Goal: Information Seeking & Learning: Compare options

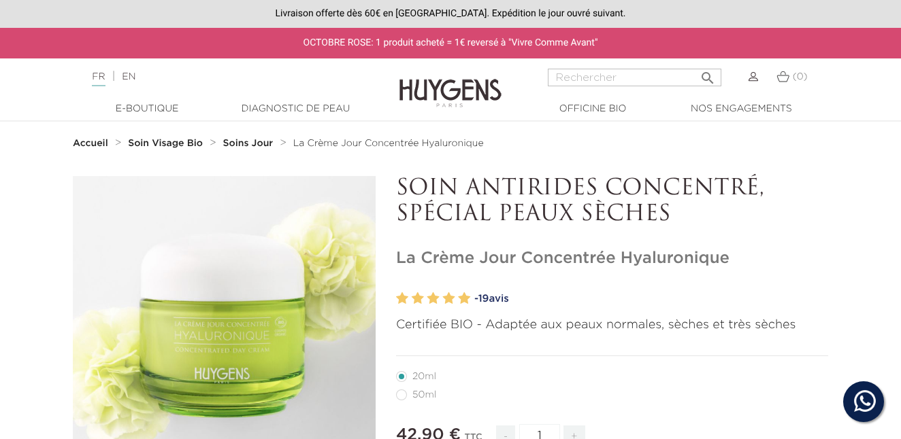
click at [403, 395] on label4"] "50ml" at bounding box center [424, 395] width 56 height 11
radio input "true"
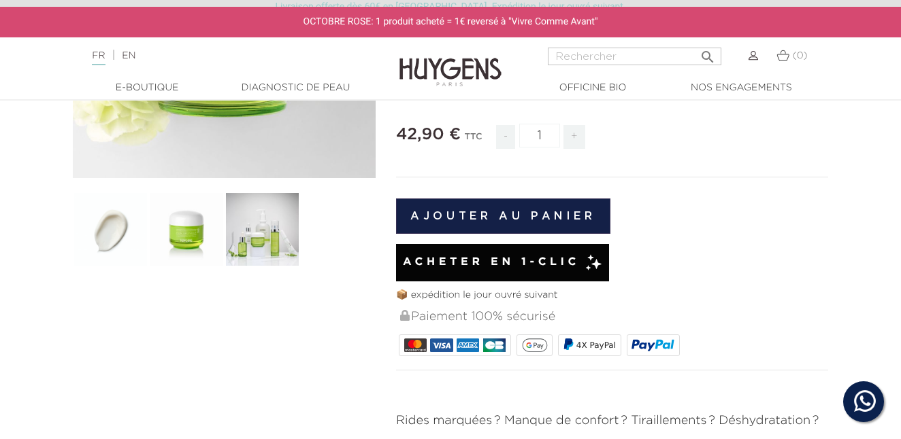
scroll to position [306, 0]
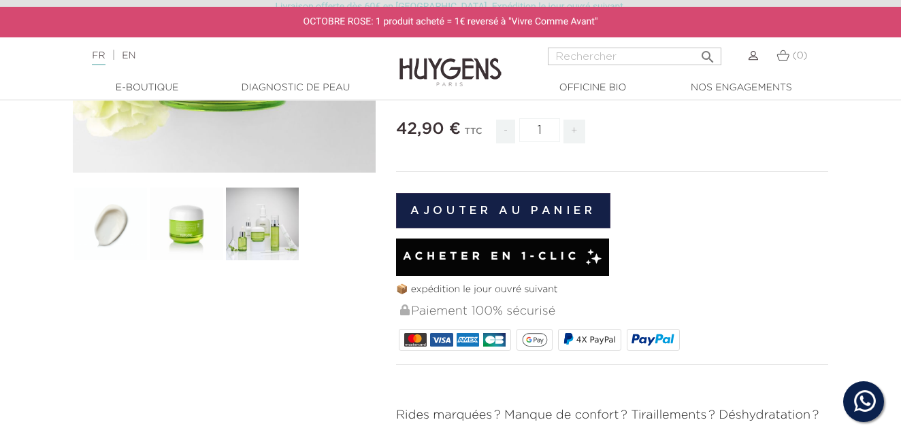
click at [261, 244] on img at bounding box center [262, 224] width 76 height 76
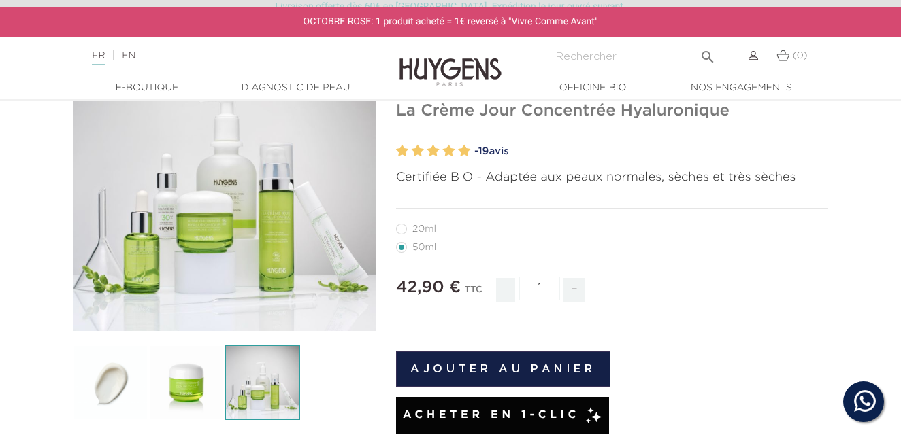
scroll to position [142, 0]
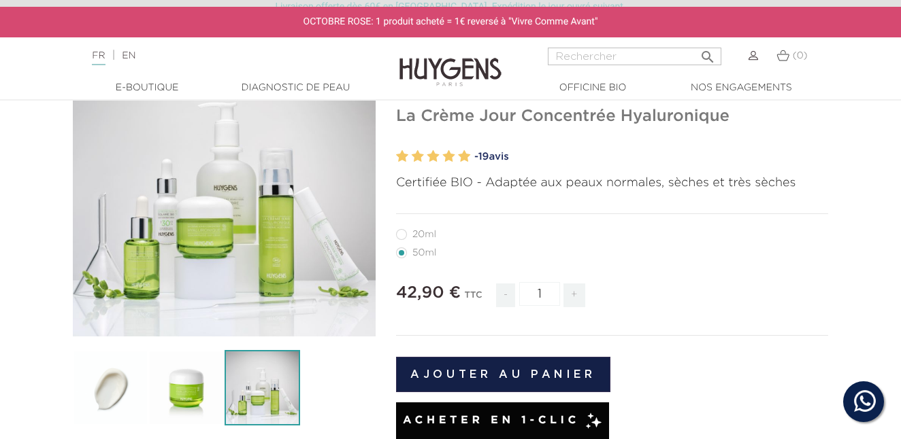
click at [401, 235] on label27"] "20ml" at bounding box center [424, 234] width 56 height 11
radio input "true"
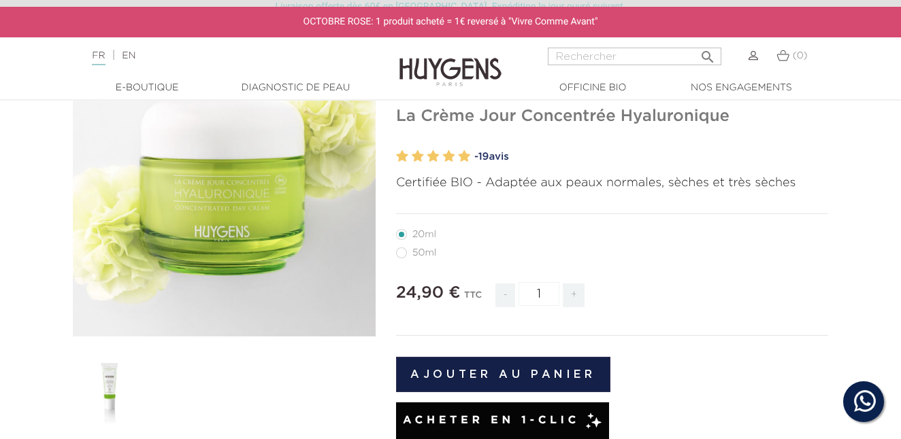
radio input "true"
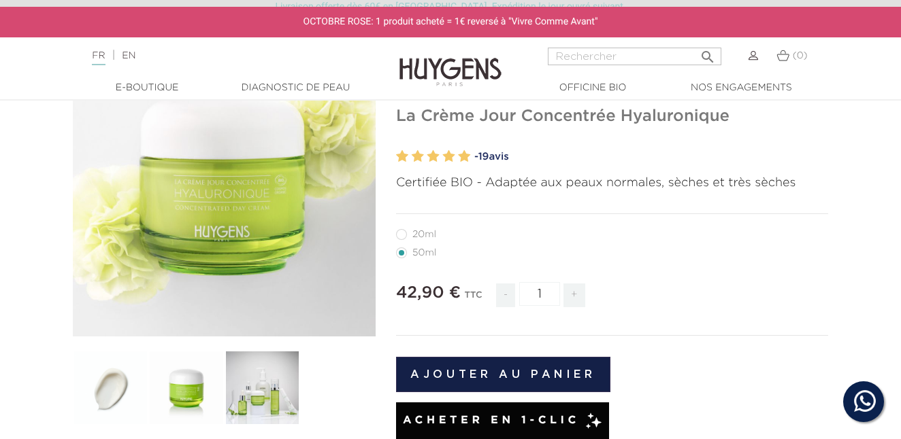
radio input "true"
